Goal: Go to known website: Access a specific website the user already knows

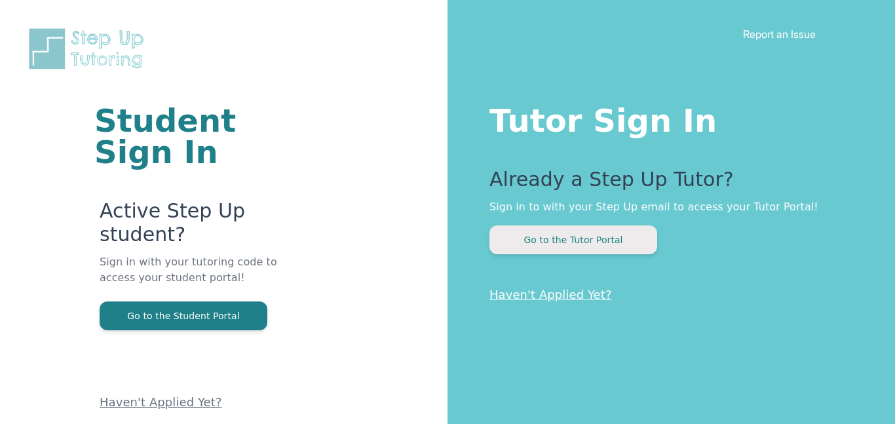
click at [573, 237] on button "Go to the Tutor Portal" at bounding box center [574, 239] width 168 height 29
